Goal: Information Seeking & Learning: Learn about a topic

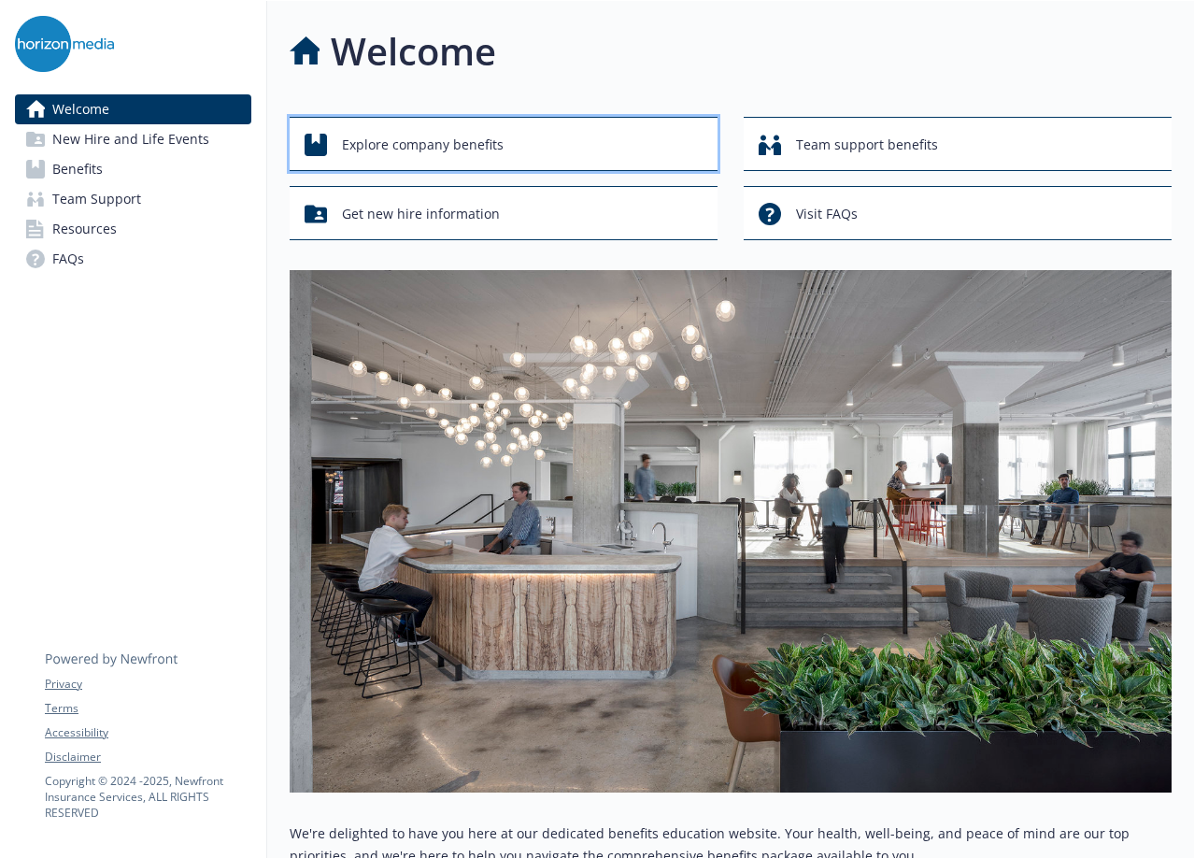
click at [408, 144] on span "Explore company benefits" at bounding box center [423, 145] width 162 height 36
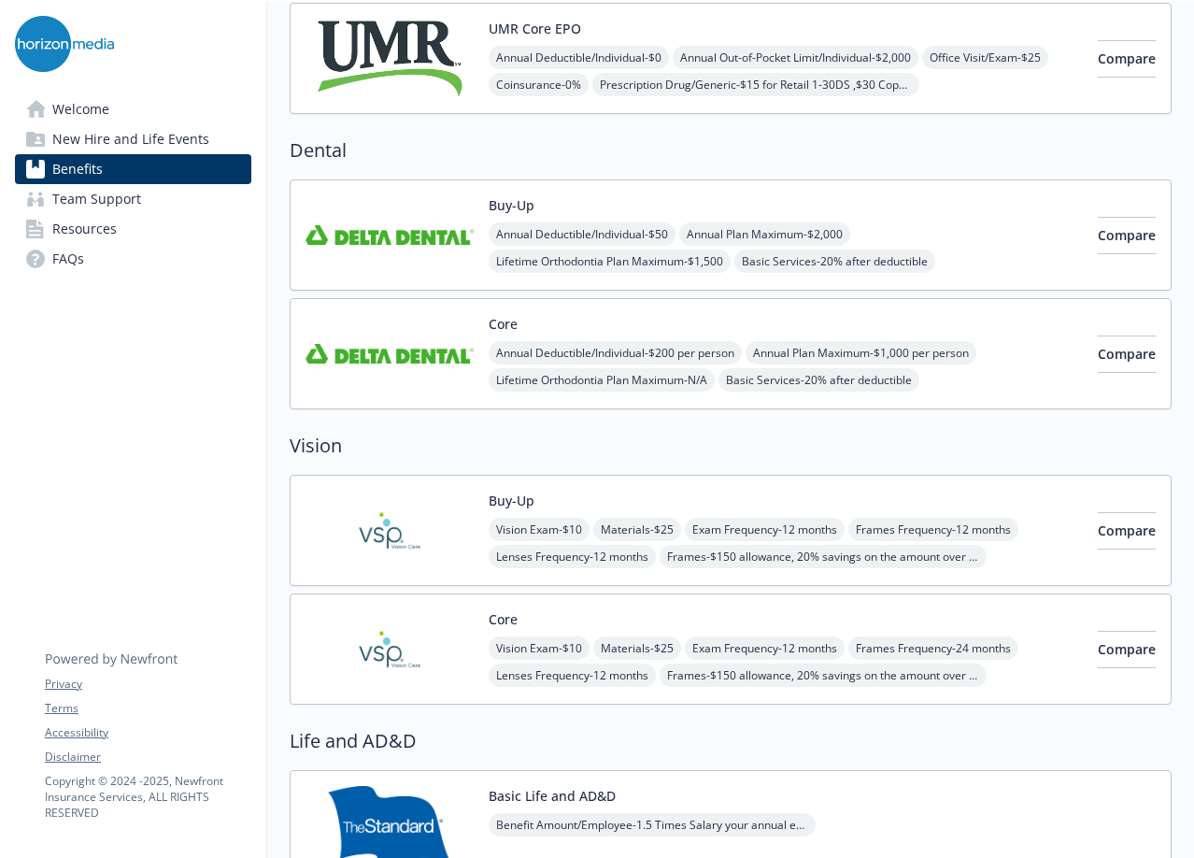
scroll to position [654, 0]
